Goal: Task Accomplishment & Management: Manage account settings

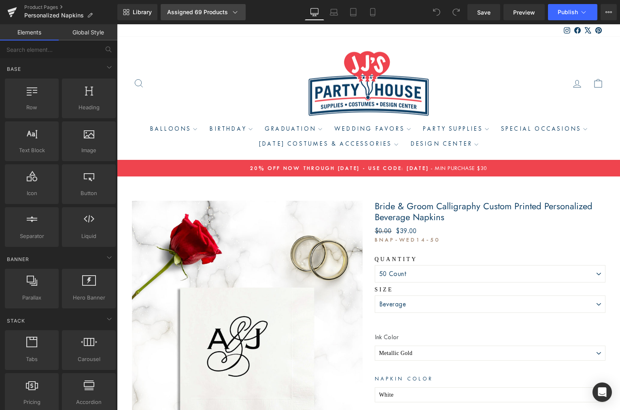
click at [188, 12] on div "Assigned 69 Products" at bounding box center [203, 12] width 72 height 8
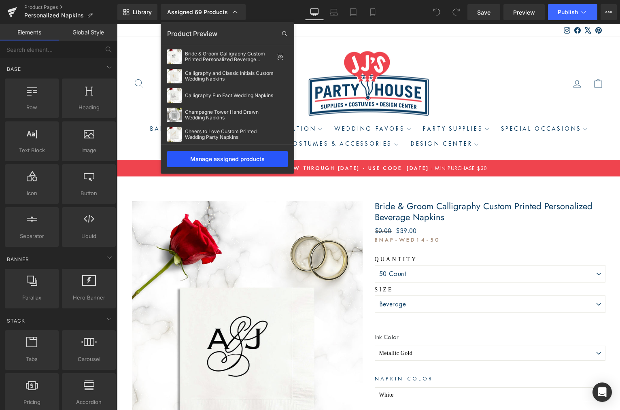
click at [229, 157] on div "Manage assigned products" at bounding box center [227, 159] width 121 height 16
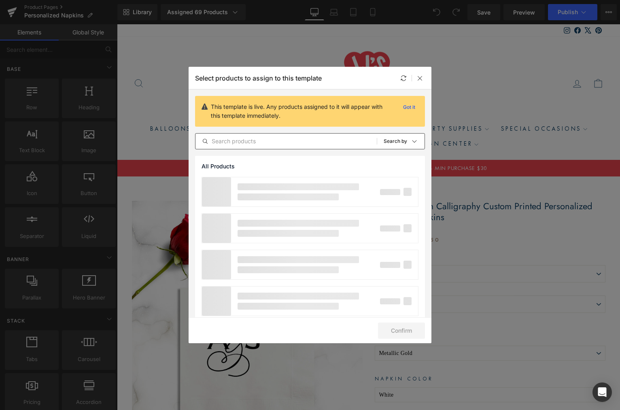
click at [244, 112] on input "text" at bounding box center [255, 104] width 89 height 15
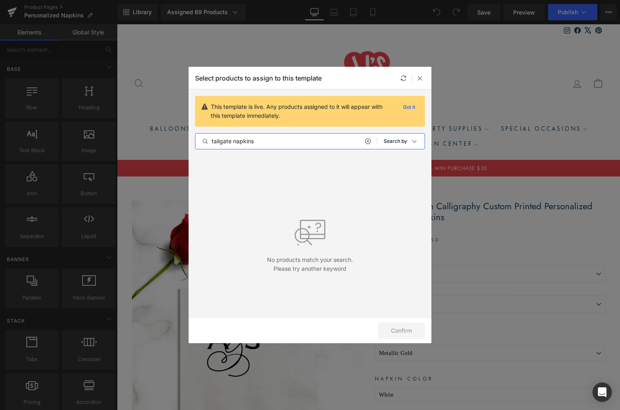
type input "tailgate napkins"
click at [400, 141] on p "Search by" at bounding box center [395, 141] width 23 height 6
click at [207, 218] on p "Shopify Collections" at bounding box center [198, 240] width 17 height 45
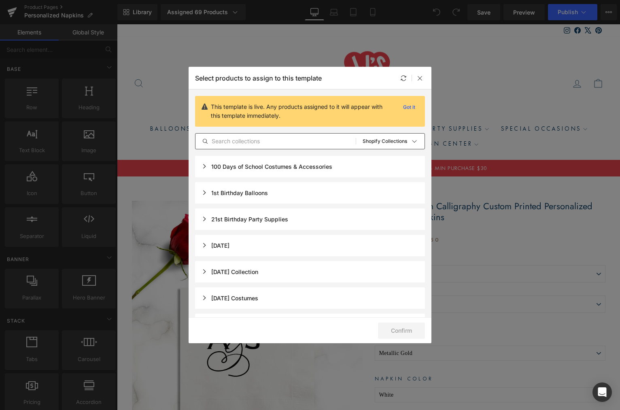
click at [251, 112] on input "text" at bounding box center [255, 104] width 89 height 15
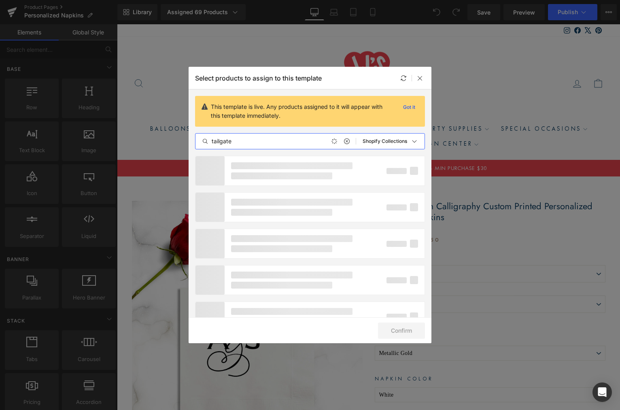
type input "tailgate"
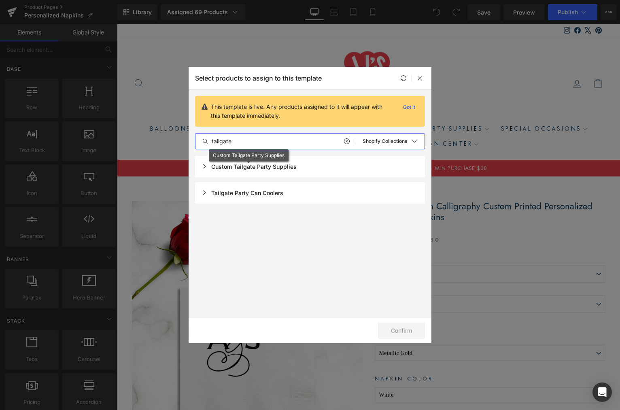
click at [203, 167] on div "Custom Tailgate Party Supplies" at bounding box center [248, 166] width 95 height 7
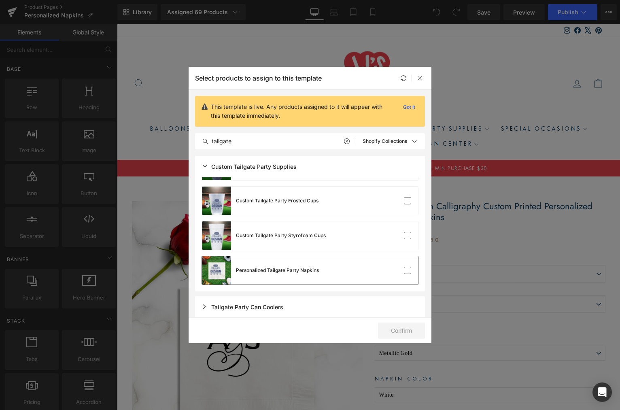
scroll to position [66, 0]
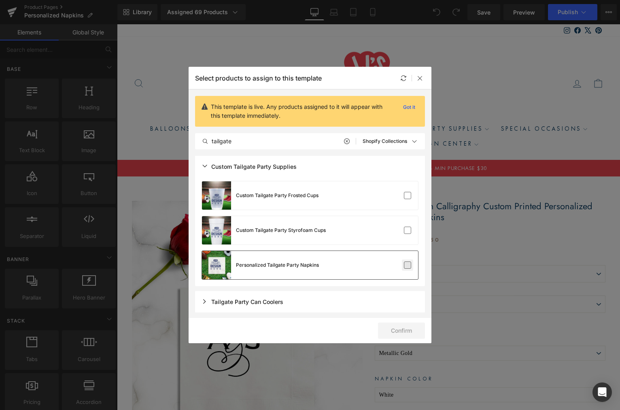
click at [370, 147] on label at bounding box center [341, 143] width 58 height 7
click at [407, 265] on input "checkbox" at bounding box center [407, 265] width 0 height 0
click at [407, 332] on button "Confirm" at bounding box center [401, 330] width 47 height 16
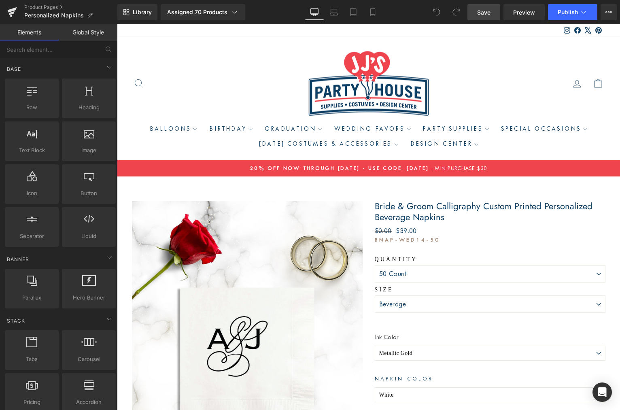
click at [490, 13] on span "Save" at bounding box center [483, 12] width 13 height 8
click at [49, 8] on link "Product Pages" at bounding box center [70, 7] width 93 height 6
